Goal: Task Accomplishment & Management: Use online tool/utility

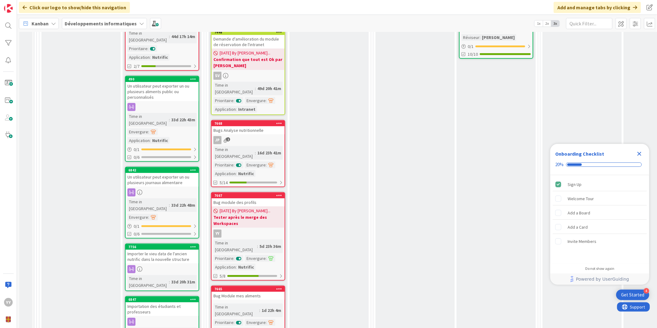
scroll to position [172, 0]
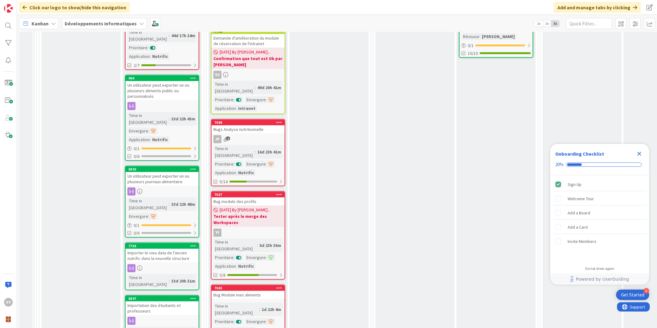
click at [638, 152] on icon "Close Checklist" at bounding box center [638, 153] width 7 height 7
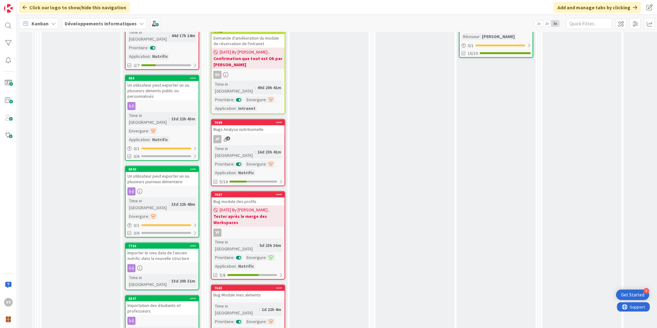
scroll to position [137, 0]
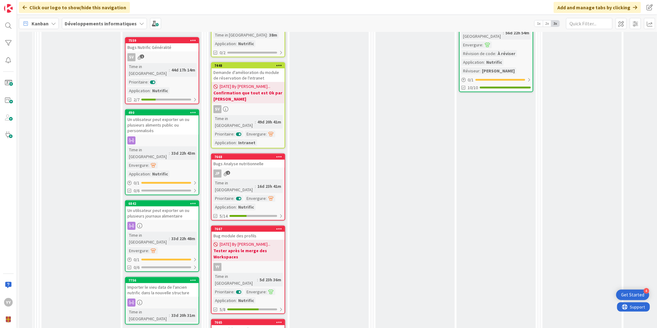
click at [231, 241] on span "[DATE] By [PERSON_NAME]..." at bounding box center [245, 244] width 51 height 6
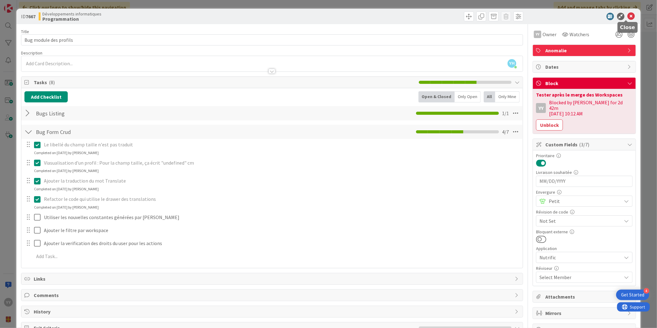
click at [629, 15] on icon at bounding box center [630, 16] width 7 height 7
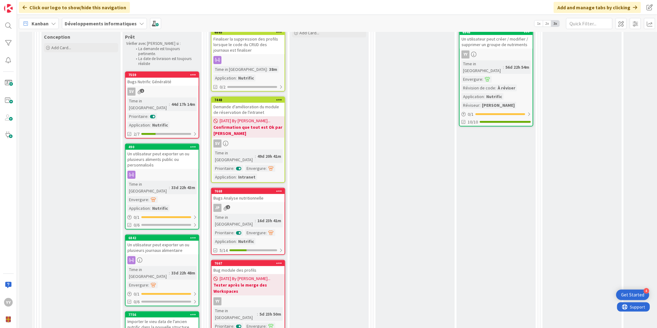
scroll to position [69, 0]
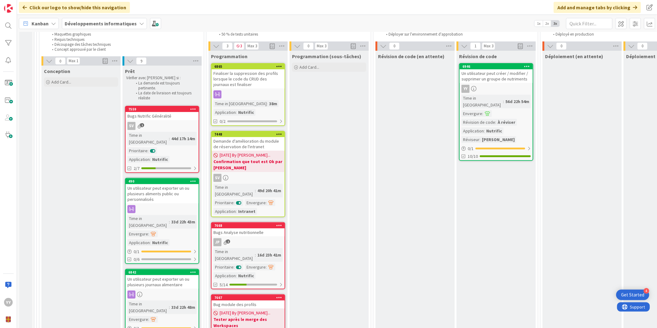
click at [257, 161] on b "Confirmation que tout est Ok par [PERSON_NAME]" at bounding box center [247, 164] width 69 height 12
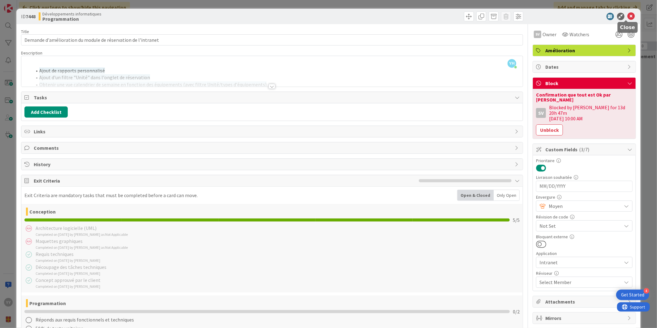
click at [627, 15] on icon at bounding box center [630, 16] width 7 height 7
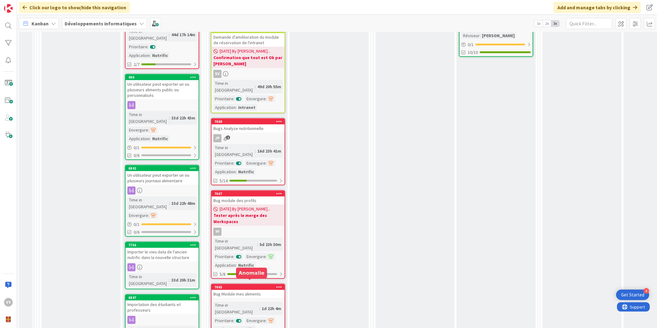
scroll to position [206, 0]
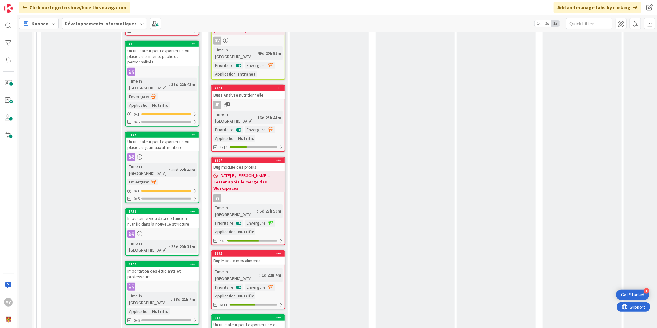
click at [249, 256] on div "Bug Module mes aliments" at bounding box center [248, 260] width 73 height 8
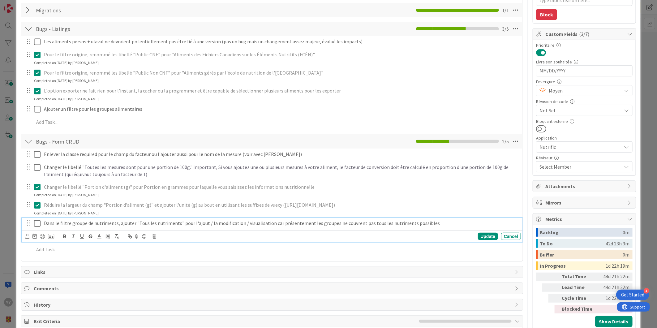
type textarea "x"
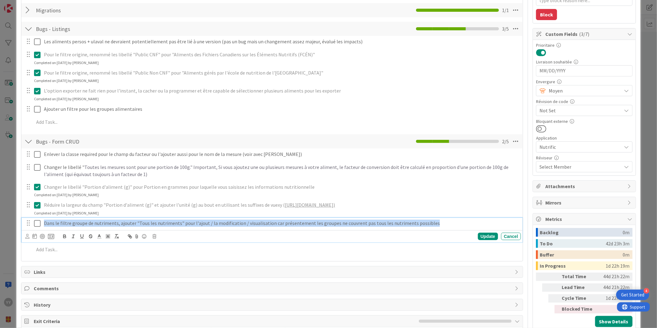
drag, startPoint x: 430, startPoint y: 222, endPoint x: 45, endPoint y: 225, distance: 385.3
click at [44, 225] on p "Dans le filtre groupe de nutriments, ajouter "Tous les nutriments" pour l'ajout…" at bounding box center [281, 223] width 474 height 7
click at [452, 228] on div "Dans le filtre groupe de nutriments, ajouter "Tous les nutriments" pour l'ajout…" at bounding box center [280, 223] width 479 height 11
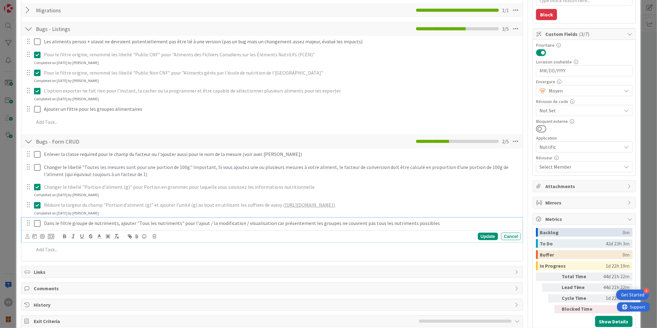
click at [469, 205] on p "Réduire la largeur du champ " Portion d'aliment (g)" et ajouter l'unité (g) au …" at bounding box center [281, 204] width 474 height 7
click at [51, 236] on p at bounding box center [276, 236] width 484 height 7
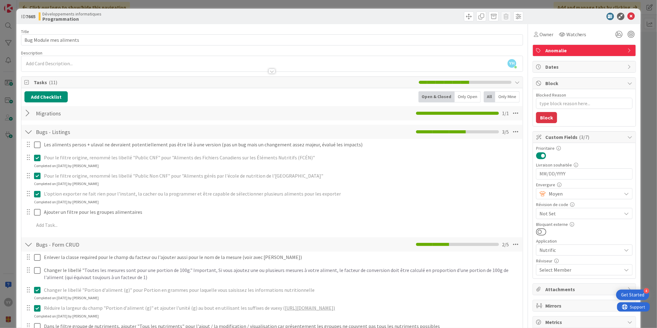
click at [626, 11] on div "ID 7665 Développements informatiques Programmation" at bounding box center [328, 16] width 624 height 15
click at [627, 16] on icon at bounding box center [630, 16] width 7 height 7
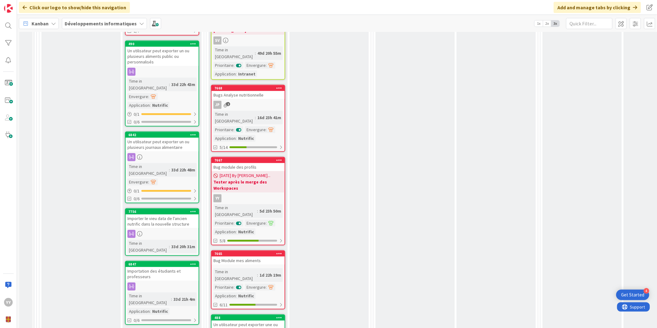
click at [250, 179] on b "Tester après le merge des Workspaces" at bounding box center [247, 185] width 69 height 12
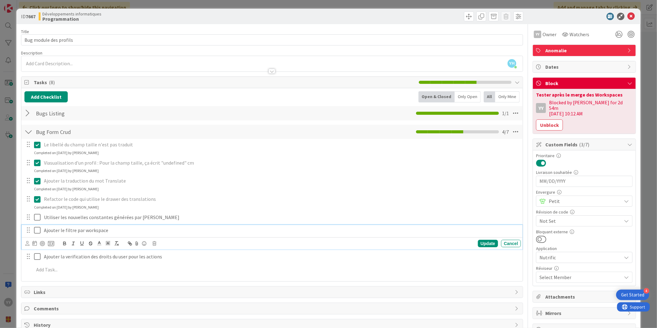
drag, startPoint x: 67, startPoint y: 229, endPoint x: 92, endPoint y: 227, distance: 25.1
click at [72, 228] on p "Ajouter le filtre par workspace" at bounding box center [281, 230] width 474 height 7
click at [135, 227] on p "Ajouter le filtre par workspace" at bounding box center [281, 230] width 474 height 7
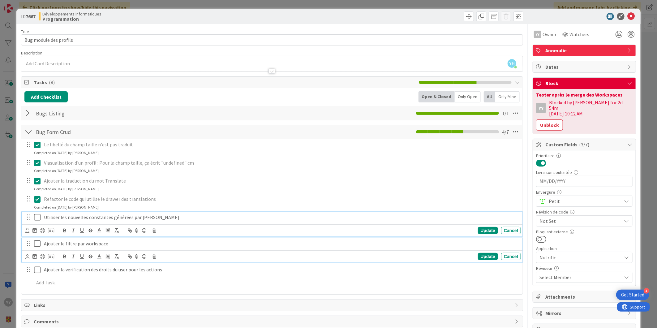
click at [168, 216] on p "Utiliser les nouvelles constantes générées par [PERSON_NAME]" at bounding box center [281, 217] width 474 height 7
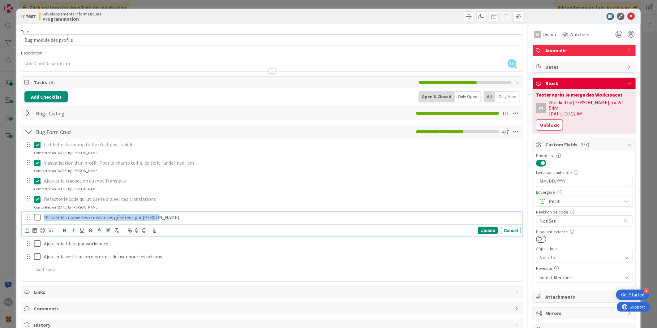
drag, startPoint x: 158, startPoint y: 217, endPoint x: 37, endPoint y: 216, distance: 120.6
click at [37, 216] on div "Utiliser les nouvelles constantes générées par [PERSON_NAME]" at bounding box center [272, 217] width 497 height 11
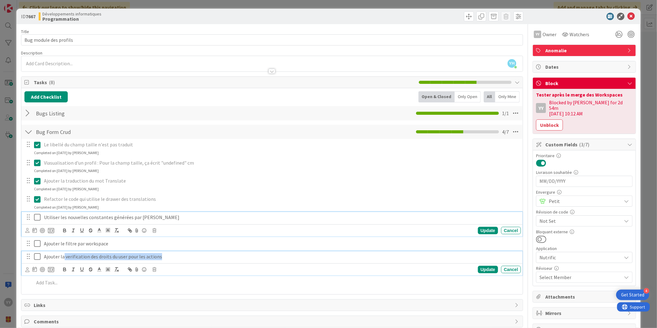
drag, startPoint x: 166, startPoint y: 255, endPoint x: 64, endPoint y: 256, distance: 102.4
click at [64, 256] on p "Ajouter la verification des droits du user pour les actions" at bounding box center [281, 256] width 474 height 7
click at [140, 214] on p "Utiliser les nouvelles constantes générées par [PERSON_NAME]" at bounding box center [281, 217] width 474 height 7
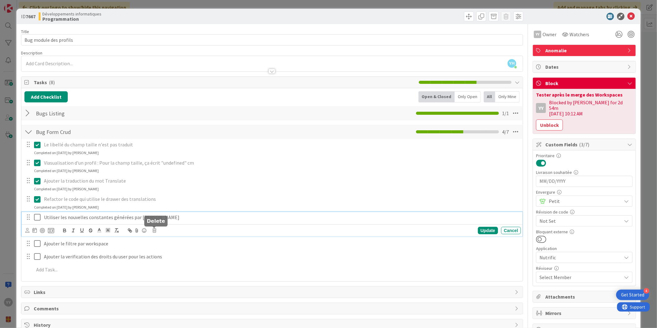
click at [154, 229] on icon at bounding box center [154, 230] width 4 height 4
click at [171, 257] on div "Delete" at bounding box center [170, 256] width 23 height 11
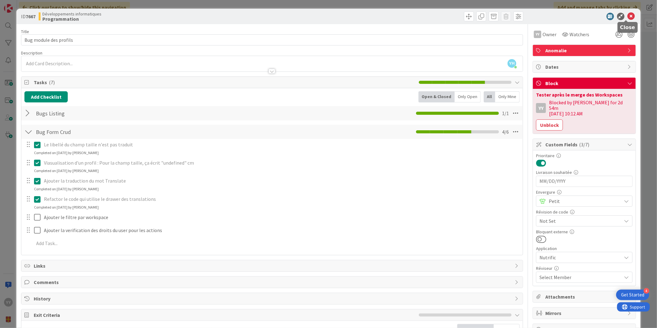
click at [627, 14] on icon at bounding box center [630, 16] width 7 height 7
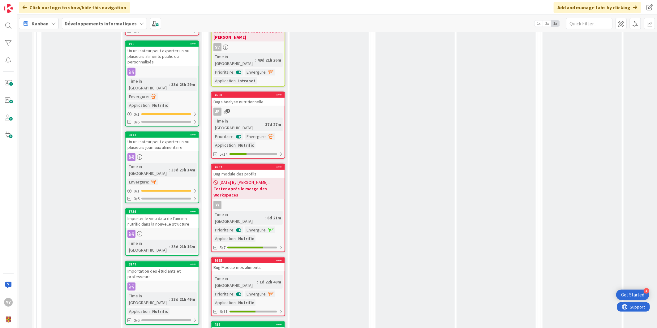
click at [237, 186] on b "Tester après le merge des Workspaces" at bounding box center [247, 192] width 69 height 12
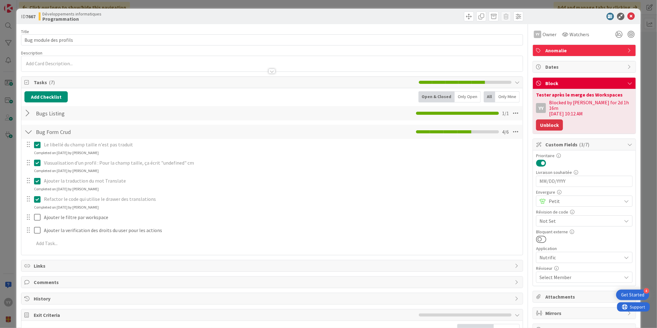
click at [551, 119] on button "Unblock" at bounding box center [549, 124] width 27 height 11
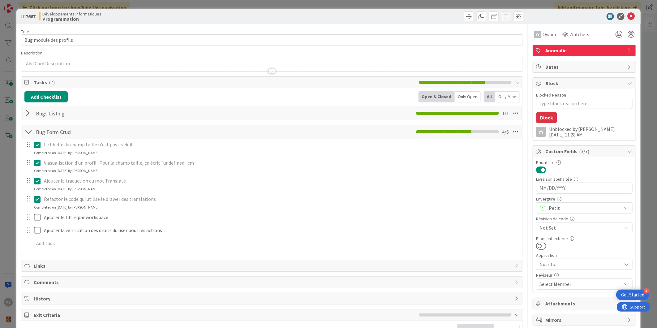
type textarea "x"
click at [629, 13] on icon at bounding box center [630, 16] width 7 height 7
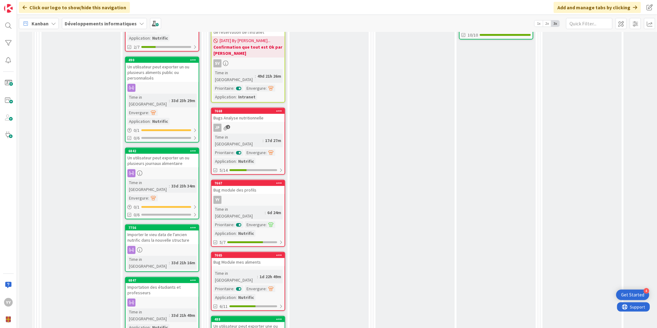
scroll to position [172, 0]
